Goal: Feedback & Contribution: Leave review/rating

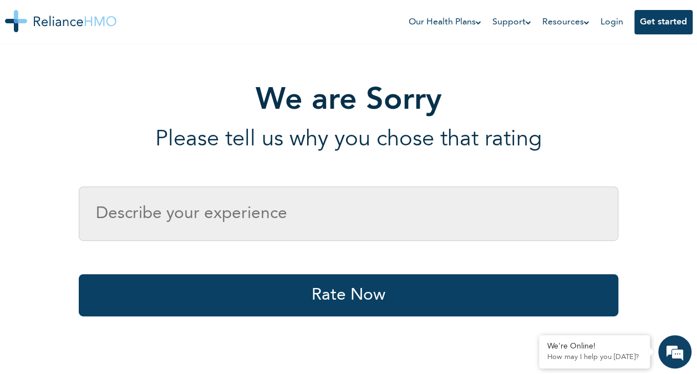
scroll to position [133, 0]
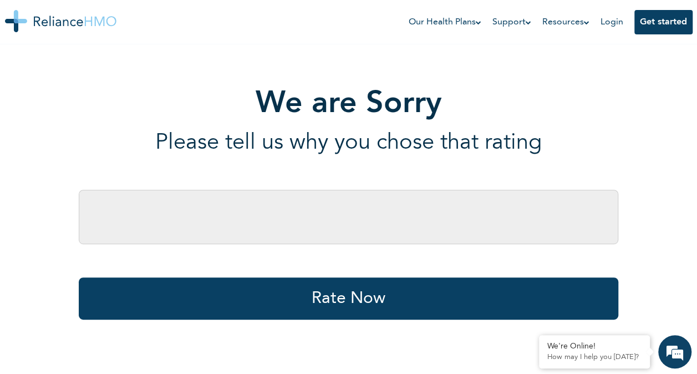
click at [320, 162] on input "text" at bounding box center [349, 217] width 540 height 54
click at [292, 128] on div "We are Sorry Please tell us why you chose that rating" at bounding box center [348, 121] width 386 height 70
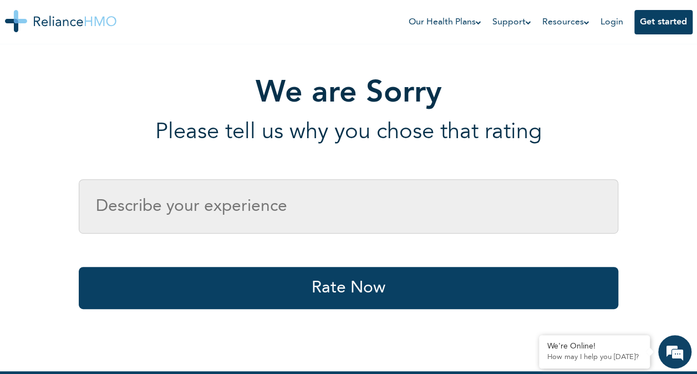
scroll to position [222, 0]
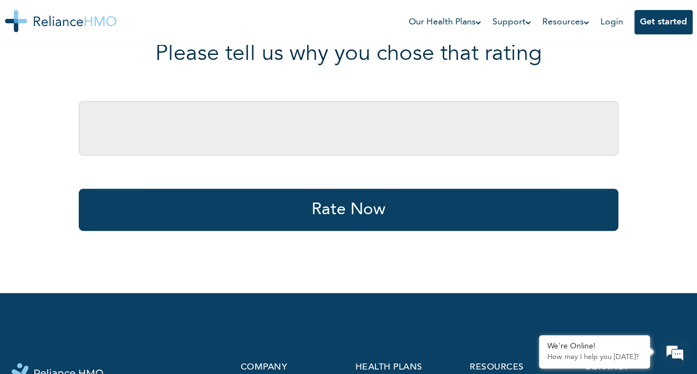
click at [335, 129] on input "text" at bounding box center [349, 128] width 540 height 54
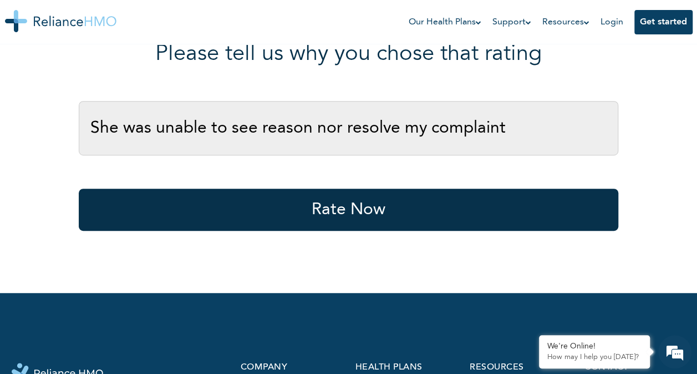
type input "She was unable to see reason nor resolve my complaint"
click at [339, 162] on button "Rate Now" at bounding box center [349, 210] width 540 height 42
